Goal: Task Accomplishment & Management: Use online tool/utility

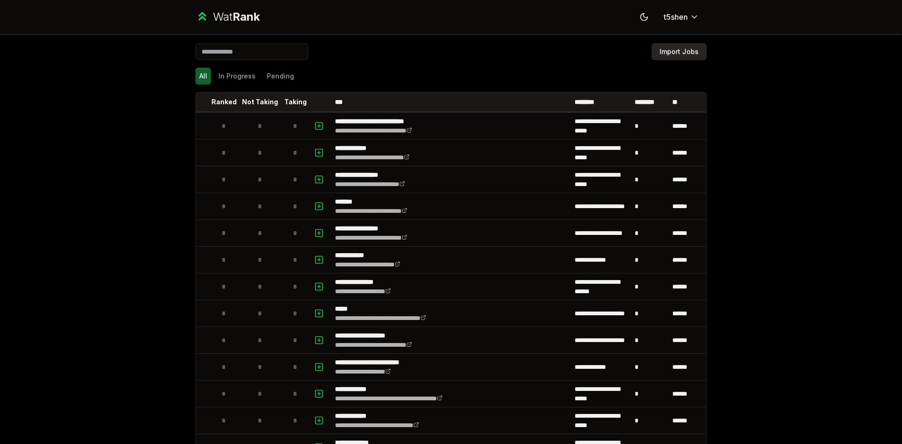
click at [678, 50] on button "Import Jobs" at bounding box center [679, 51] width 55 height 17
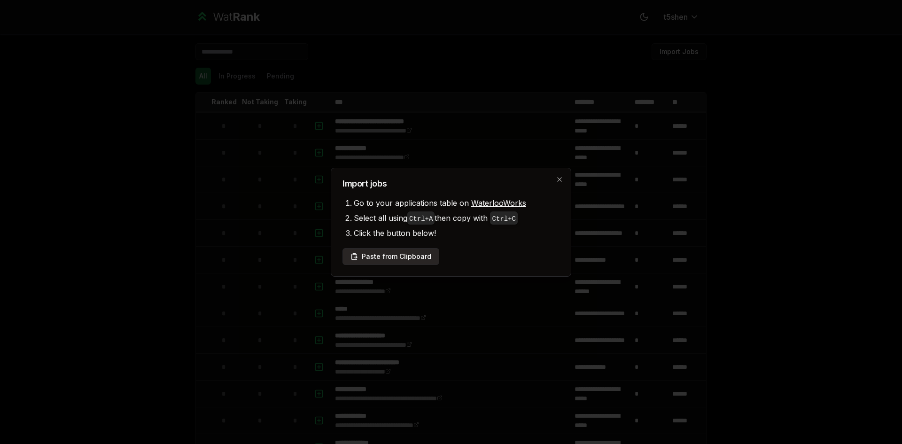
click at [426, 254] on button "Paste from Clipboard" at bounding box center [390, 256] width 97 height 17
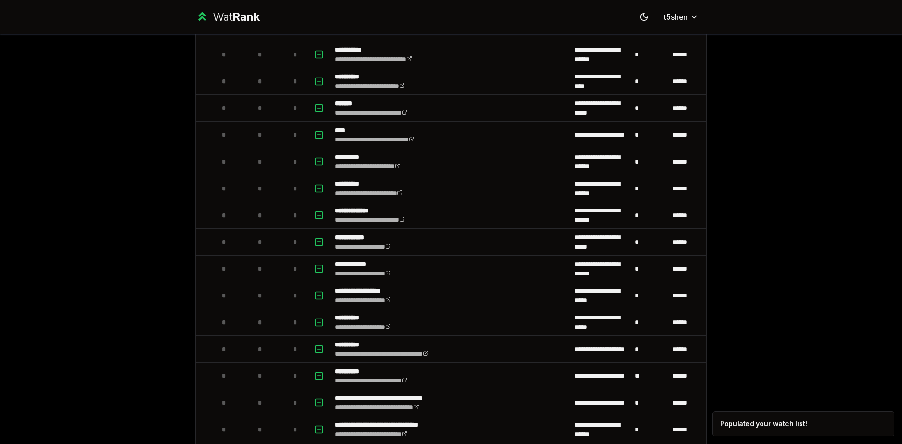
scroll to position [924, 0]
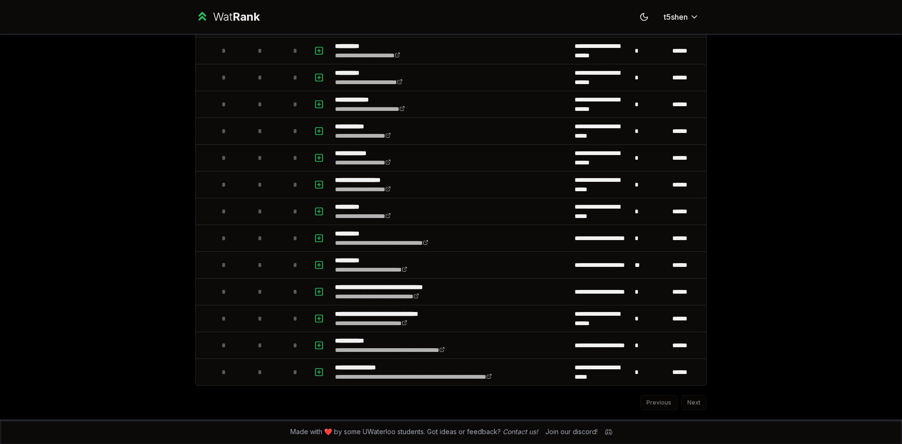
drag, startPoint x: 792, startPoint y: 362, endPoint x: 792, endPoint y: 371, distance: 9.4
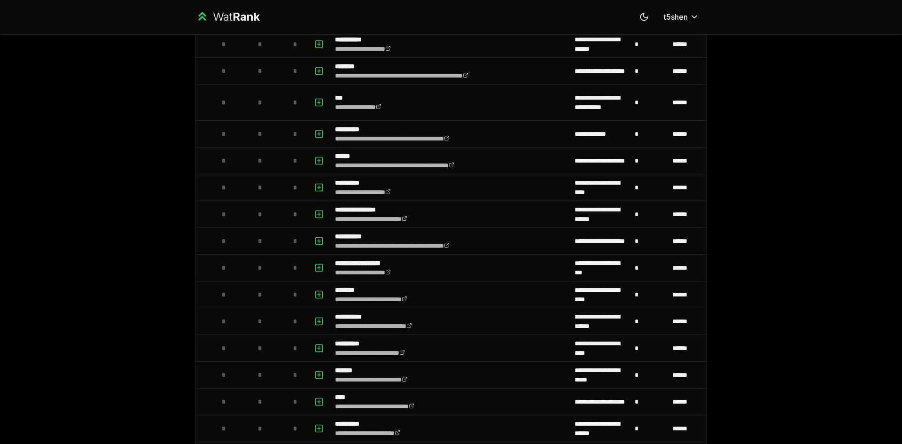
scroll to position [0, 0]
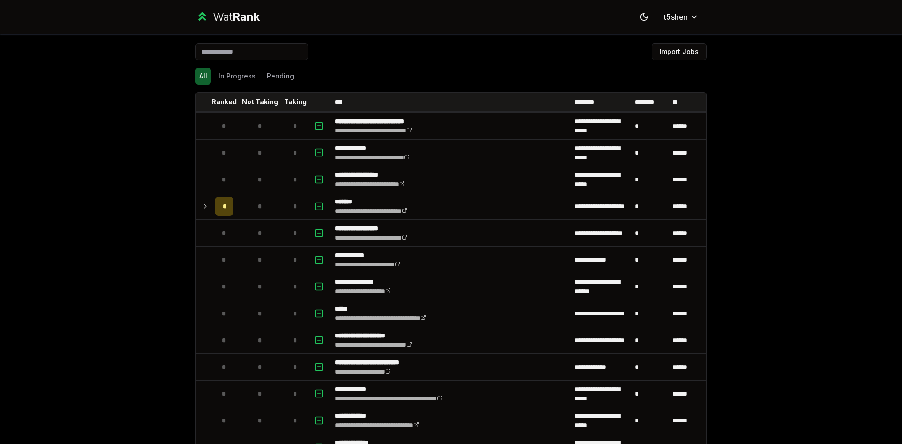
drag, startPoint x: 785, startPoint y: 131, endPoint x: 829, endPoint y: 220, distance: 99.6
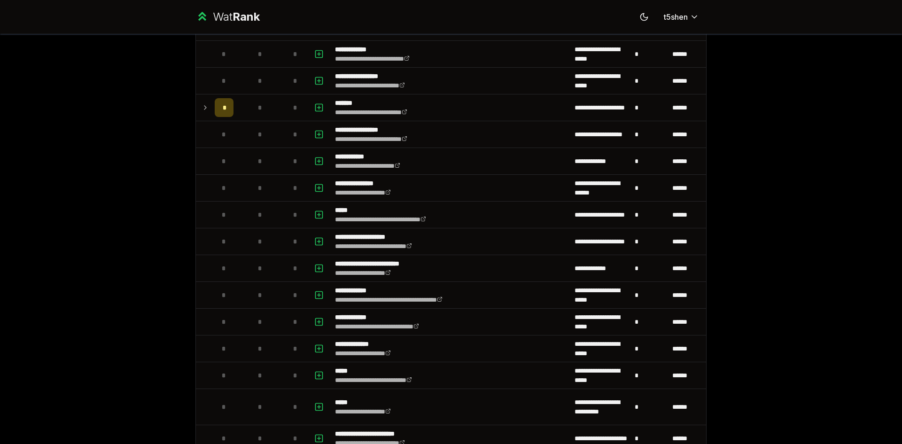
scroll to position [924, 0]
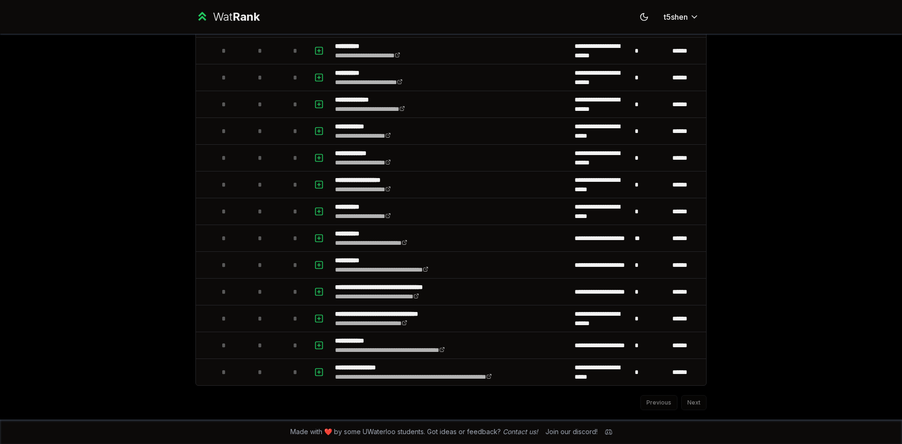
drag, startPoint x: 834, startPoint y: 346, endPoint x: 832, endPoint y: 339, distance: 7.3
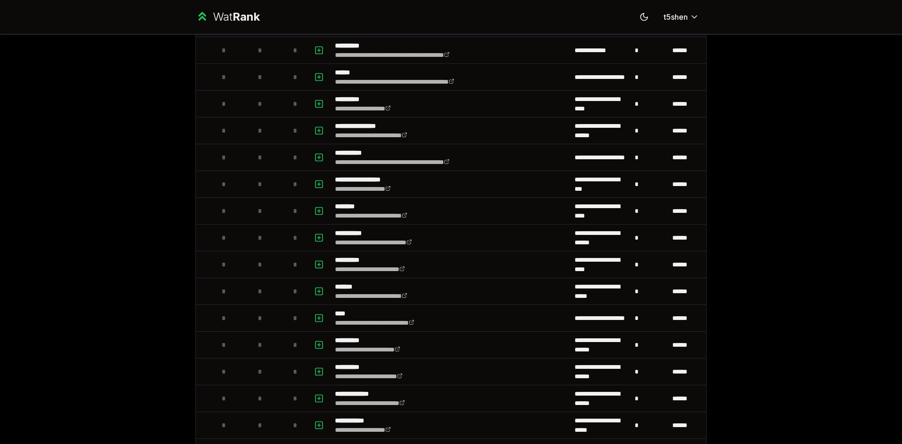
scroll to position [0, 0]
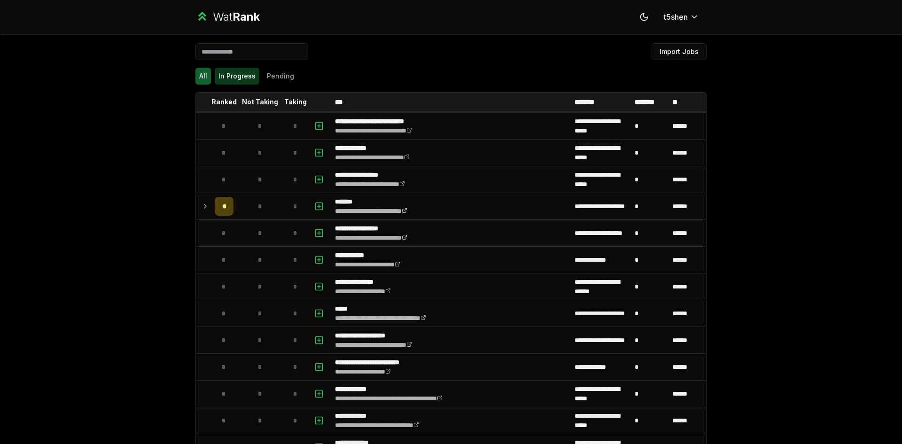
click at [228, 74] on button "In Progress" at bounding box center [237, 76] width 45 height 17
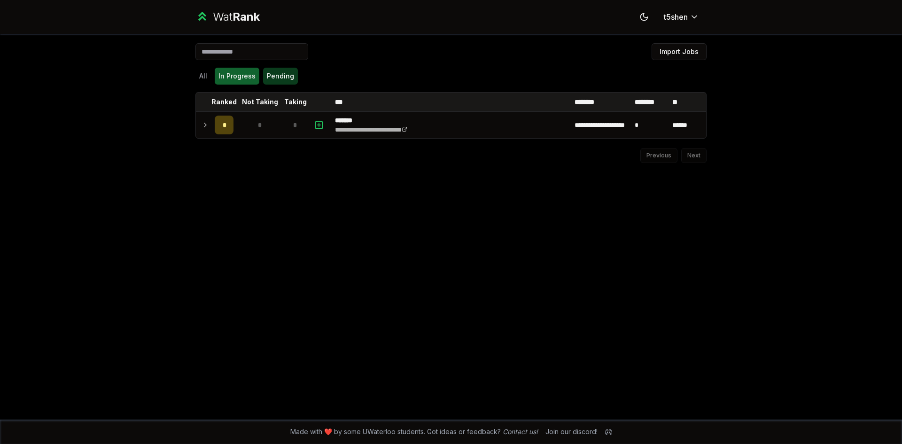
click at [263, 72] on button "Pending" at bounding box center [280, 76] width 35 height 17
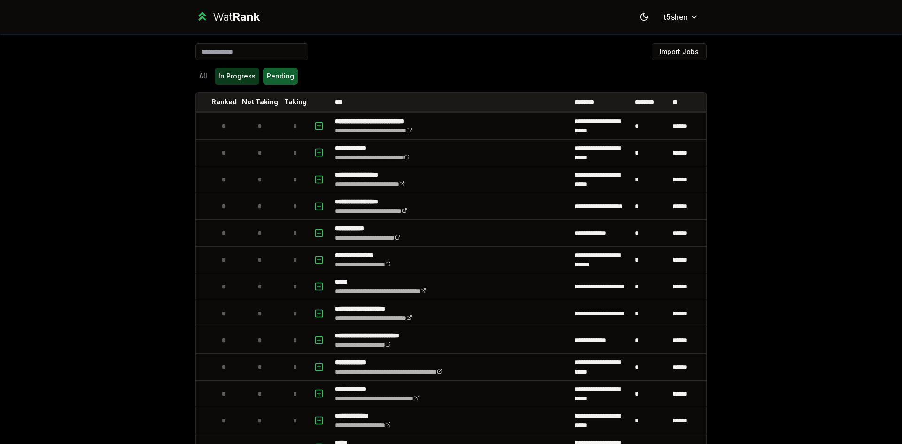
drag, startPoint x: 235, startPoint y: 74, endPoint x: 219, endPoint y: 75, distance: 16.0
click at [234, 74] on button "In Progress" at bounding box center [237, 76] width 45 height 17
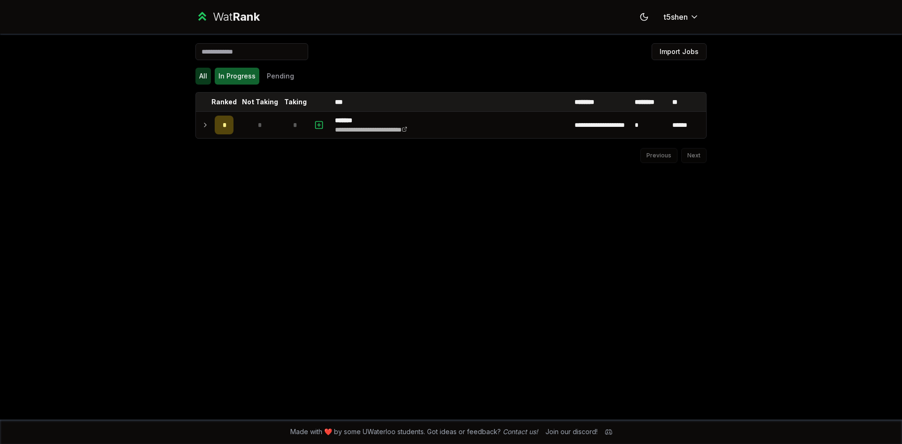
click at [206, 75] on button "All" at bounding box center [203, 76] width 16 height 17
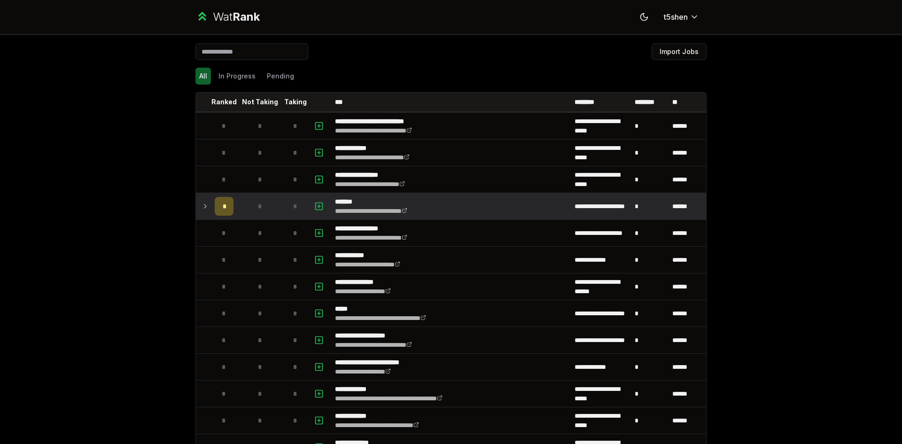
click at [202, 209] on icon at bounding box center [206, 206] width 8 height 11
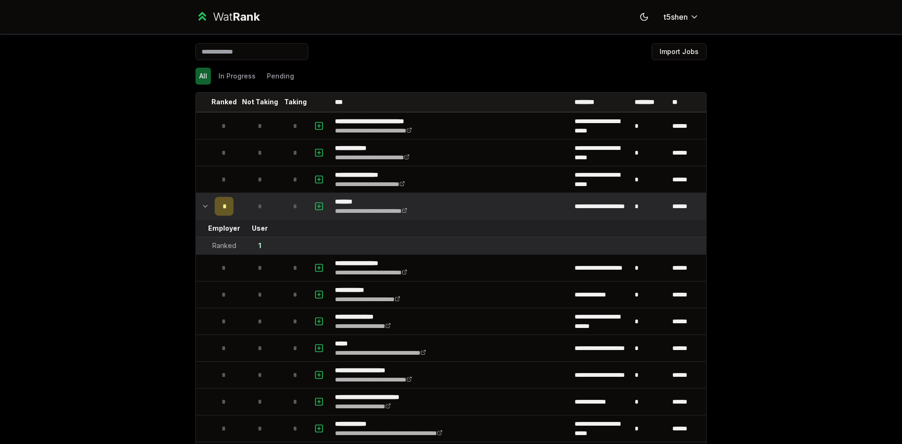
click at [202, 209] on icon at bounding box center [206, 206] width 8 height 11
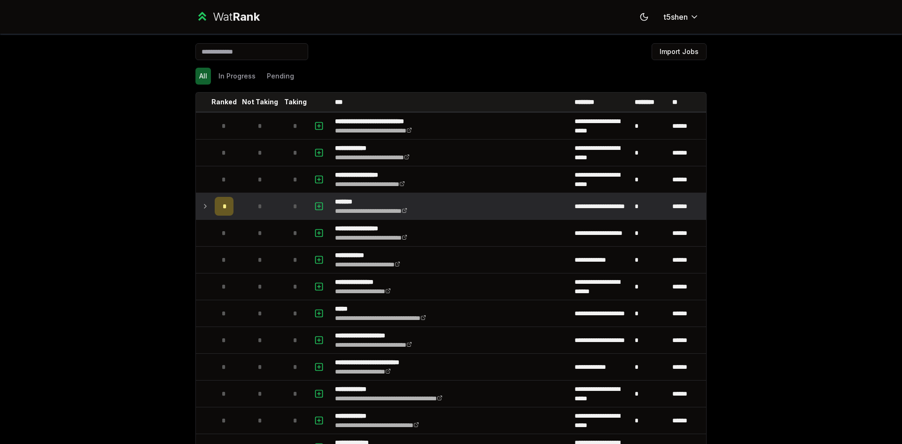
click at [202, 207] on icon at bounding box center [206, 206] width 8 height 11
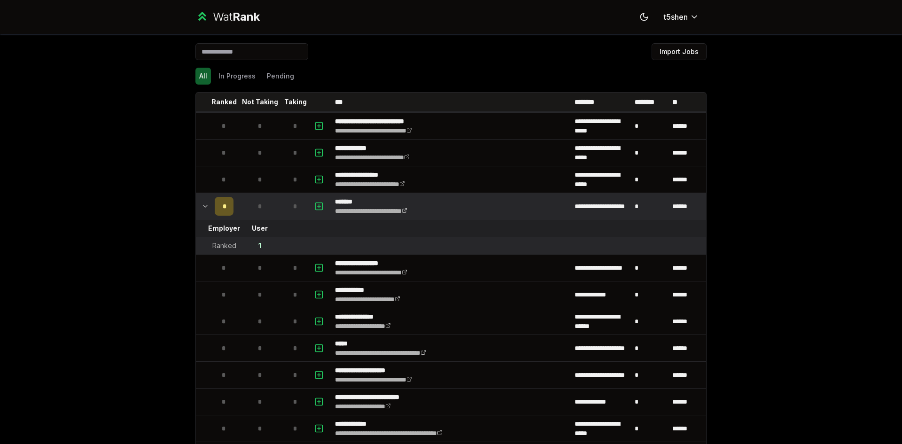
click at [202, 207] on icon at bounding box center [206, 206] width 8 height 11
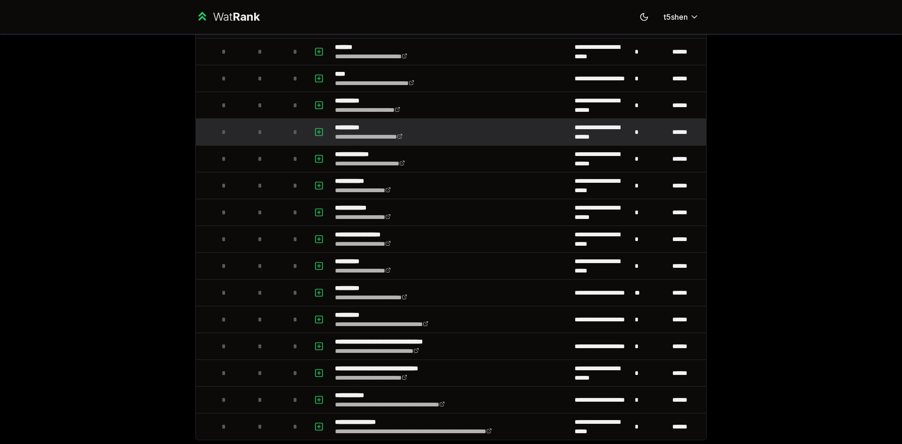
scroll to position [924, 0]
